Goal: Task Accomplishment & Management: Manage account settings

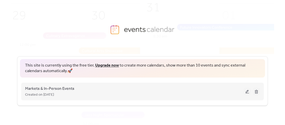
click at [247, 90] on button at bounding box center [247, 92] width 7 height 8
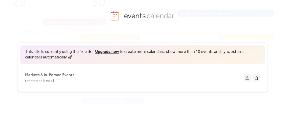
scroll to position [26, 0]
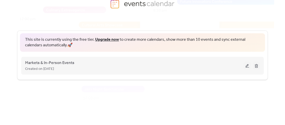
click at [248, 66] on button at bounding box center [247, 66] width 7 height 8
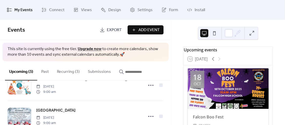
scroll to position [40, 0]
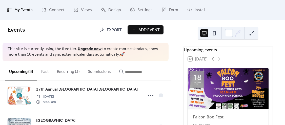
click at [61, 70] on button "Recurring (3)" at bounding box center [68, 70] width 31 height 19
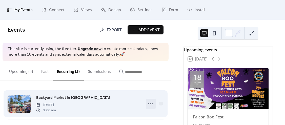
click at [153, 103] on icon at bounding box center [151, 104] width 8 height 8
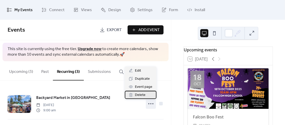
click at [147, 94] on div "Delete" at bounding box center [141, 95] width 32 height 8
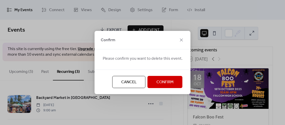
click at [162, 82] on span "Confirm" at bounding box center [164, 82] width 17 height 6
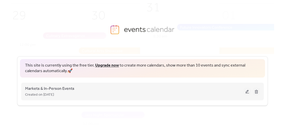
click at [248, 91] on button at bounding box center [247, 92] width 7 height 8
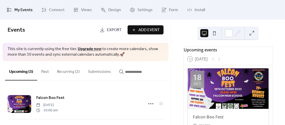
click at [26, 70] on button "Upcoming (3)" at bounding box center [21, 70] width 32 height 19
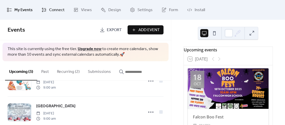
scroll to position [45, 0]
